Goal: Find specific page/section: Find specific page/section

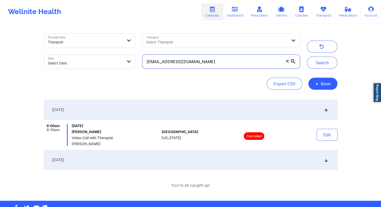
click at [211, 62] on input "[EMAIL_ADDRESS][DOMAIN_NAME]" at bounding box center [220, 62] width 157 height 14
paste input "dannyoconnellone@g"
type input "[EMAIL_ADDRESS][DOMAIN_NAME]"
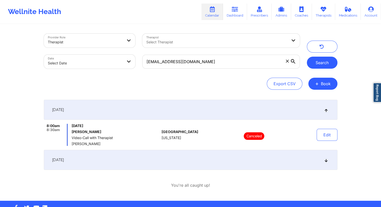
click at [323, 59] on button "Search" at bounding box center [322, 63] width 31 height 12
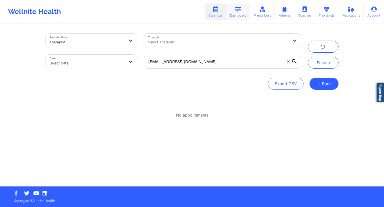
click at [232, 14] on link "Dashboard" at bounding box center [238, 12] width 24 height 17
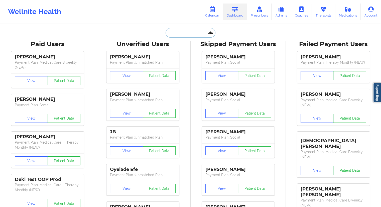
click at [175, 34] on input "text" at bounding box center [190, 33] width 50 height 10
paste input "[EMAIL_ADDRESS][DOMAIN_NAME]"
type input "[EMAIL_ADDRESS][DOMAIN_NAME]"
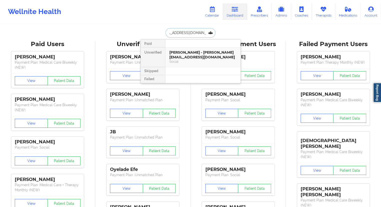
click at [178, 52] on div "[PERSON_NAME] - [PERSON_NAME][EMAIL_ADDRESS][DOMAIN_NAME]" at bounding box center [202, 54] width 67 height 9
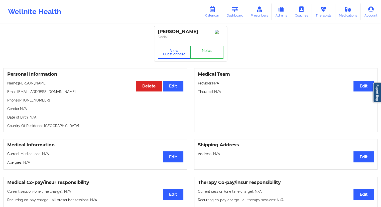
click at [173, 49] on button "View Questionnaire" at bounding box center [174, 52] width 33 height 13
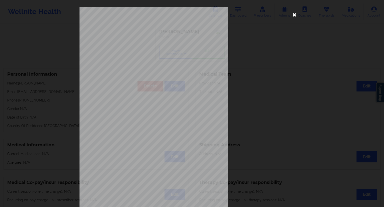
click at [294, 14] on icon at bounding box center [295, 15] width 8 height 8
